Goal: Information Seeking & Learning: Learn about a topic

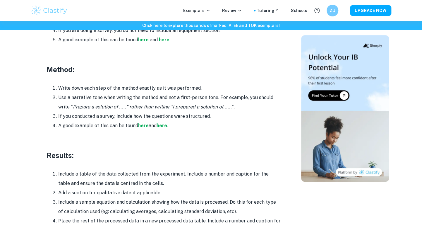
scroll to position [1259, 0]
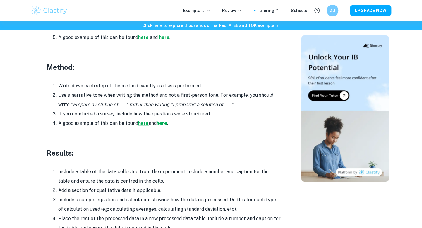
click at [143, 120] on strong "here" at bounding box center [143, 123] width 11 height 6
click at [164, 120] on strong "here" at bounding box center [162, 123] width 11 height 6
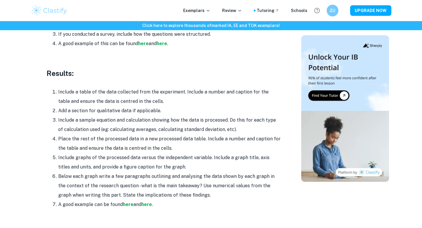
scroll to position [1318, 0]
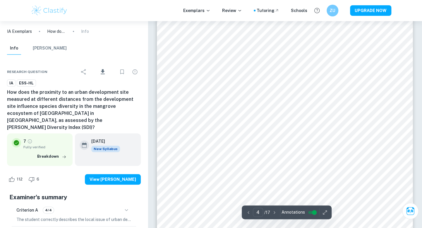
scroll to position [1200, 0]
type input "5"
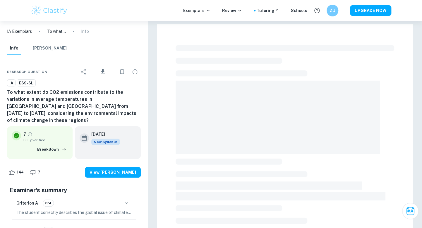
checkbox input "true"
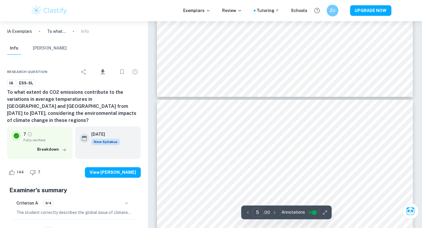
scroll to position [1347, 0]
type input "4"
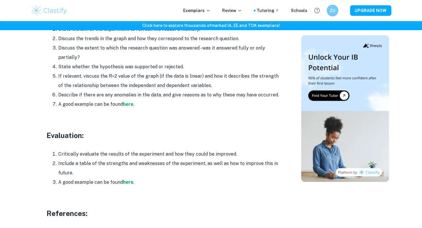
scroll to position [1493, 0]
